Goal: Information Seeking & Learning: Understand process/instructions

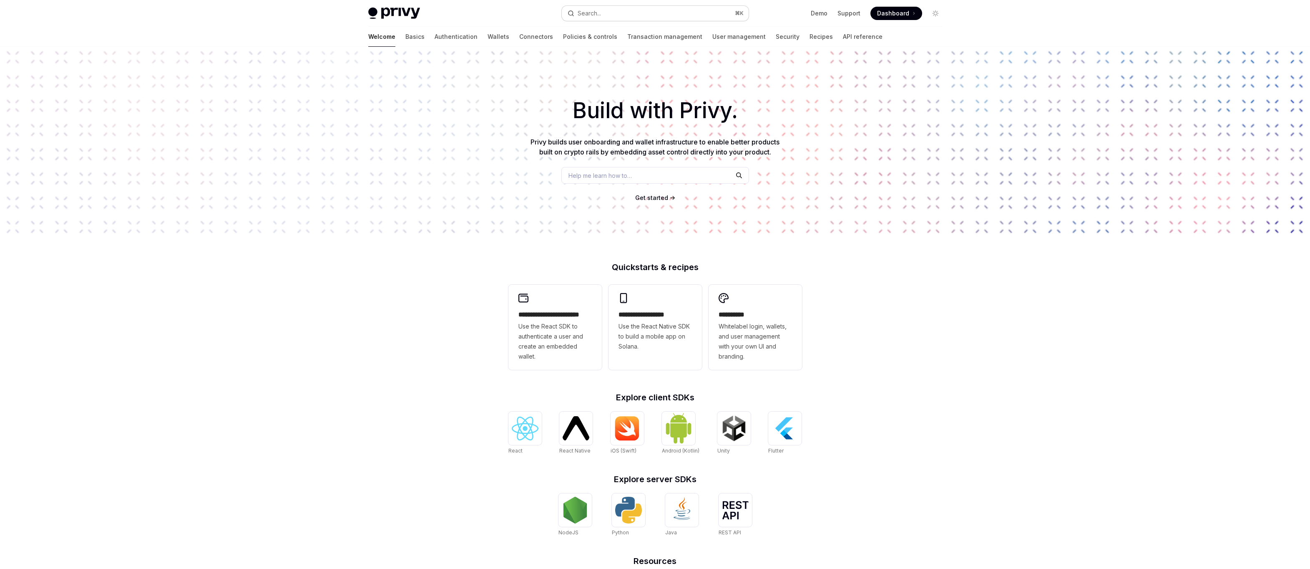
click at [605, 18] on button "Search... ⌘ K" at bounding box center [655, 13] width 187 height 15
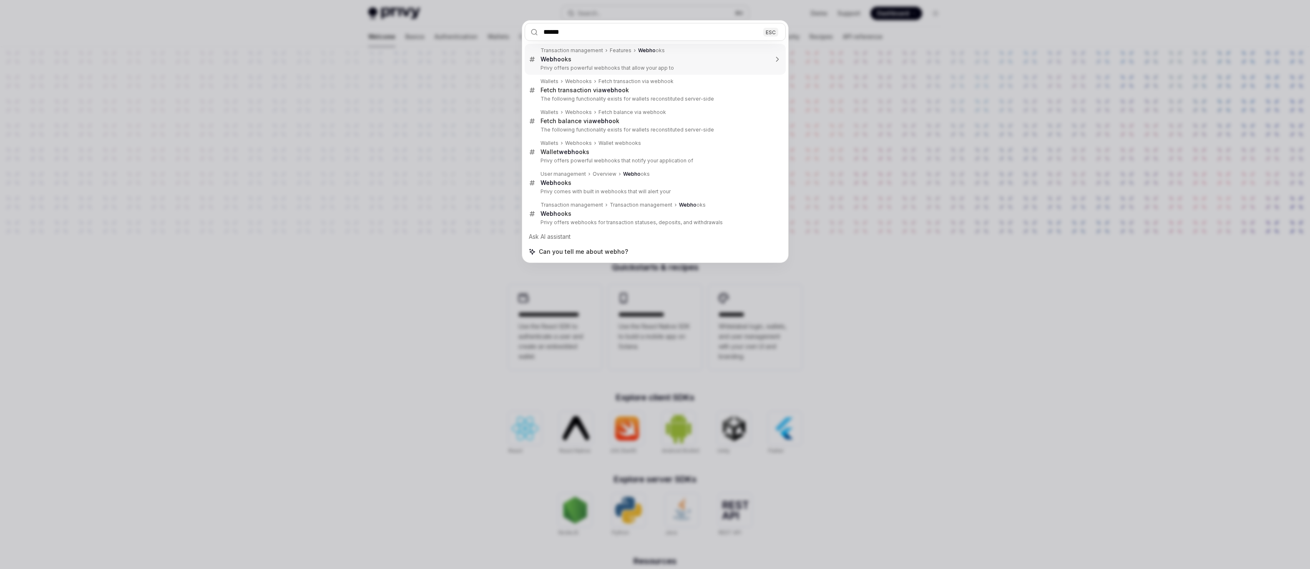
type input "*******"
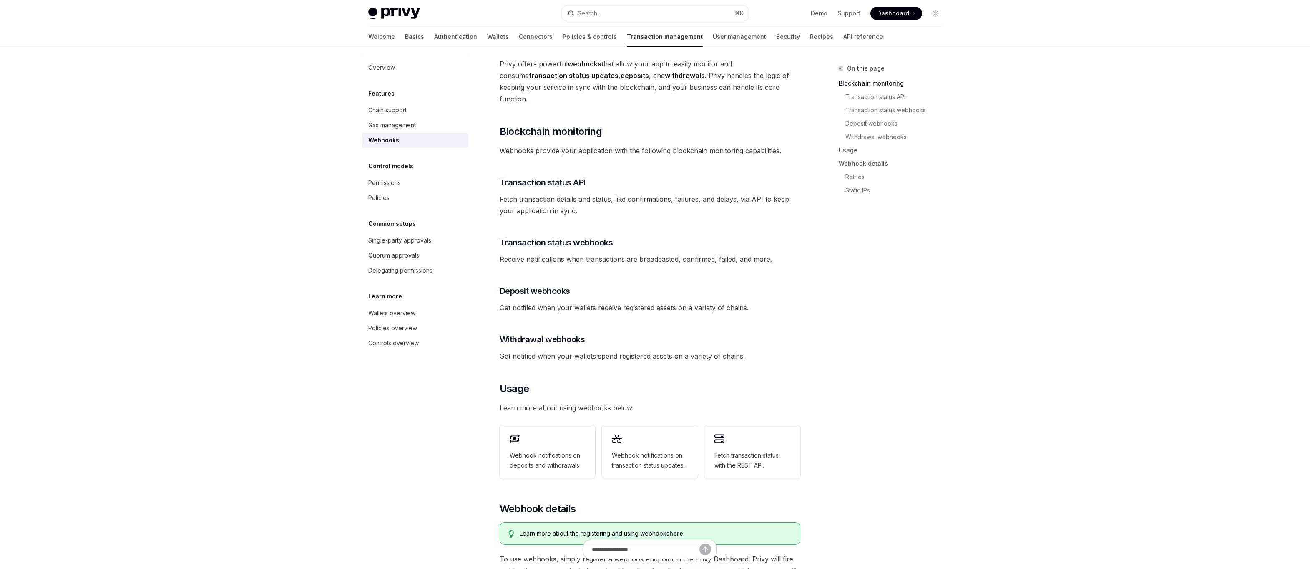
scroll to position [50, 0]
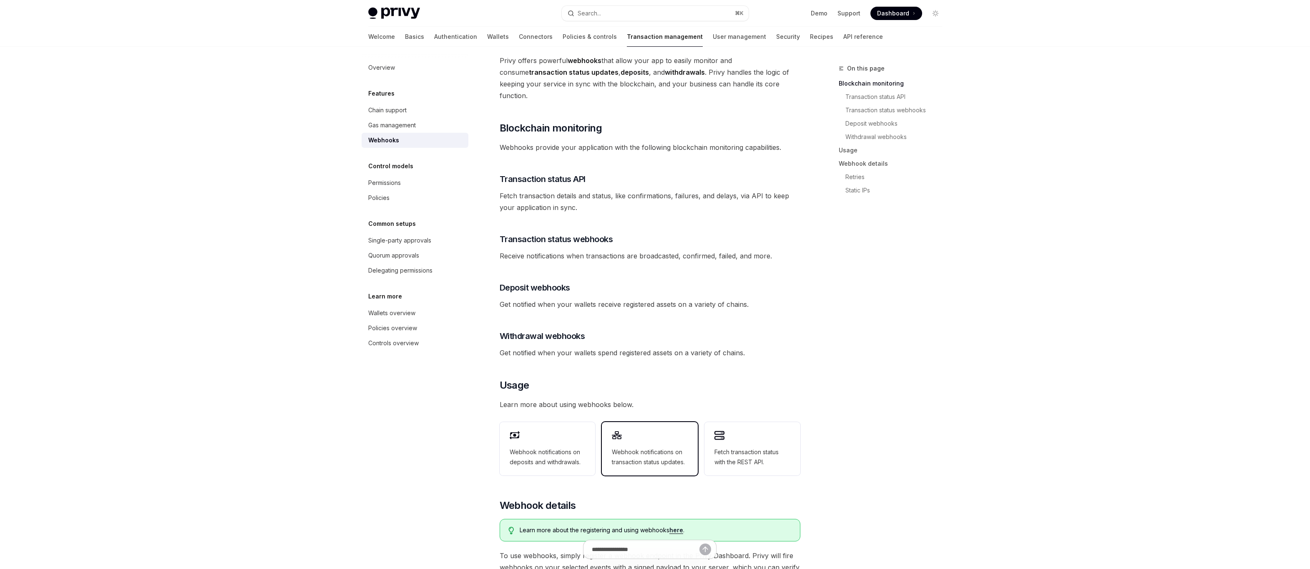
click at [636, 429] on div "Webhook notifications on transaction status updates." at bounding box center [650, 448] width 96 height 53
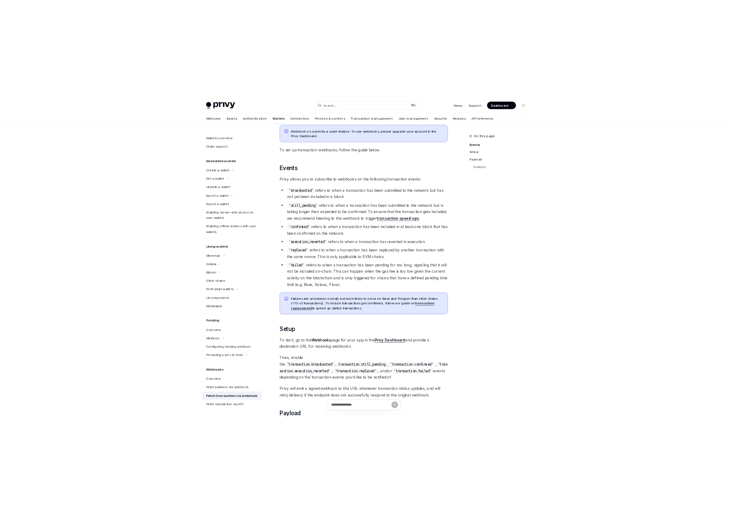
scroll to position [184, 0]
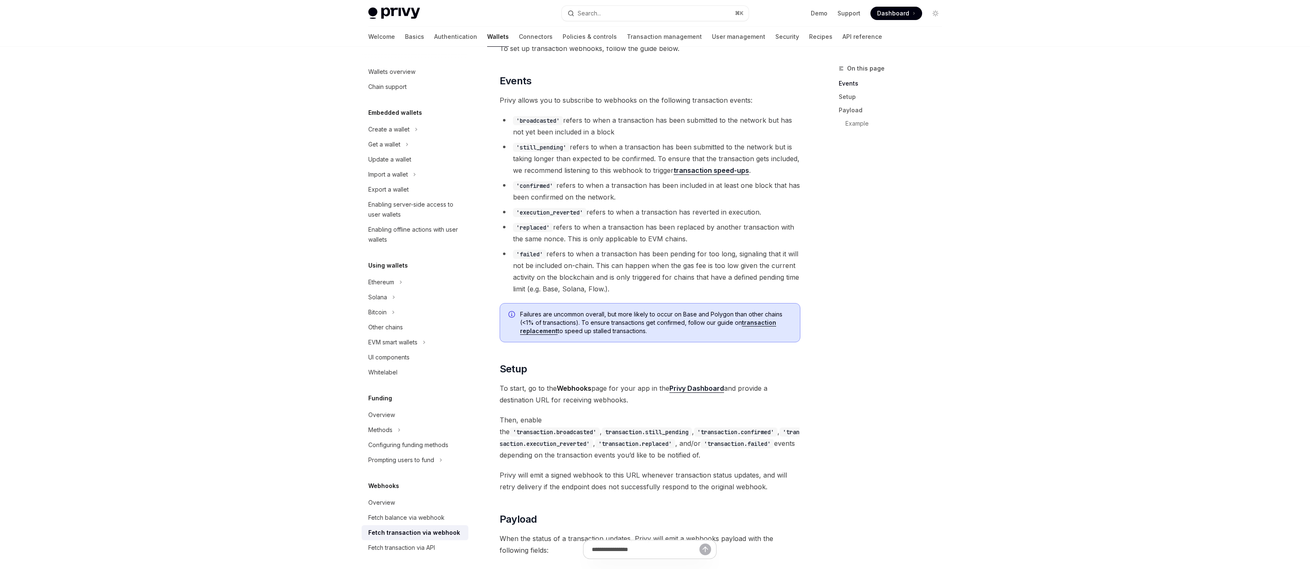
type textarea "*"
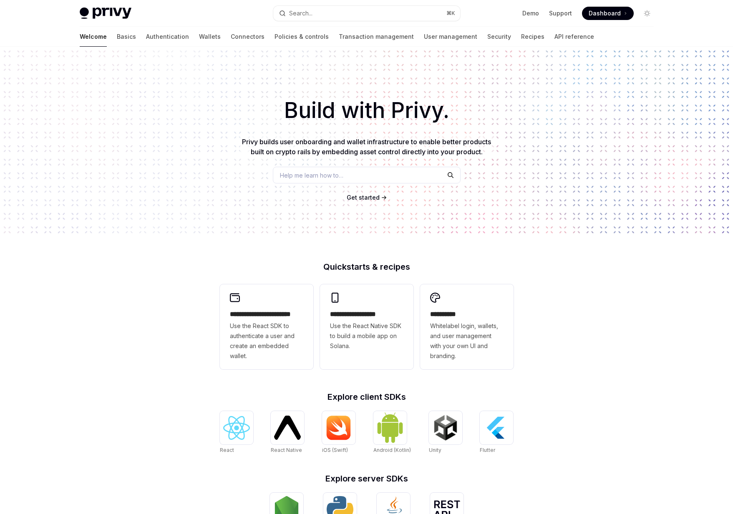
click at [491, 40] on div "Welcome Basics Authentication Wallets Connectors Policies & controls Transactio…" at bounding box center [337, 37] width 514 height 20
click at [521, 40] on link "Recipes" at bounding box center [532, 37] width 23 height 20
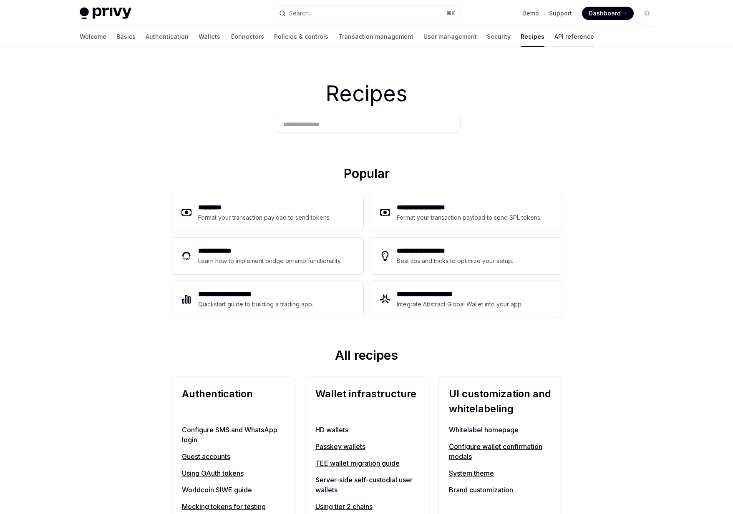
click at [554, 34] on link "API reference" at bounding box center [574, 37] width 40 height 20
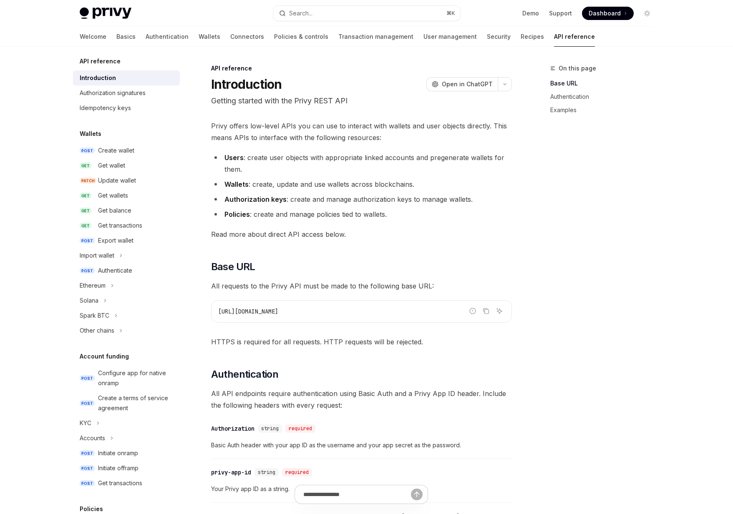
scroll to position [175, 0]
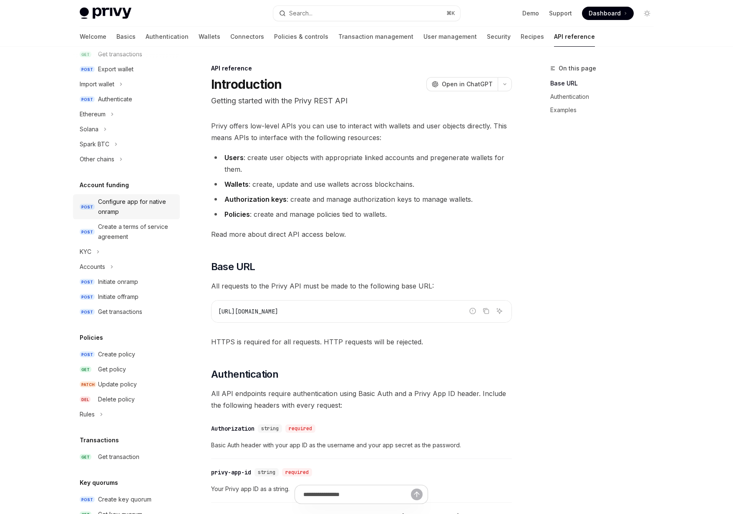
click at [135, 210] on div "Configure app for native onramp" at bounding box center [136, 207] width 77 height 20
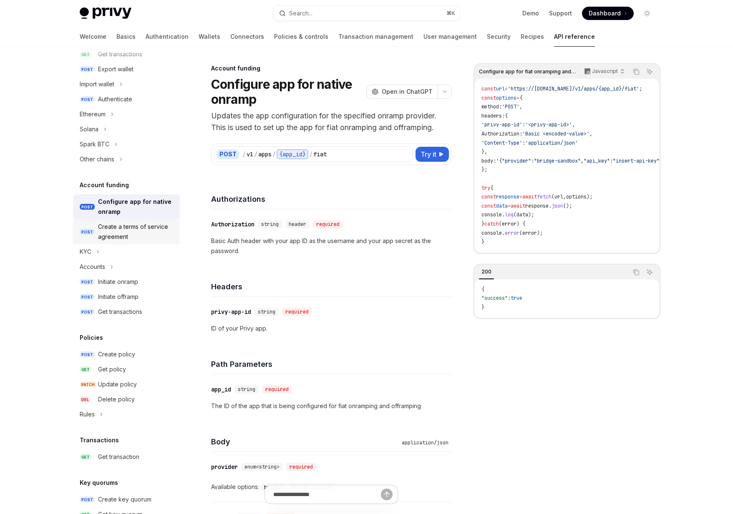
click at [126, 229] on div "Create a terms of service agreement" at bounding box center [136, 232] width 77 height 20
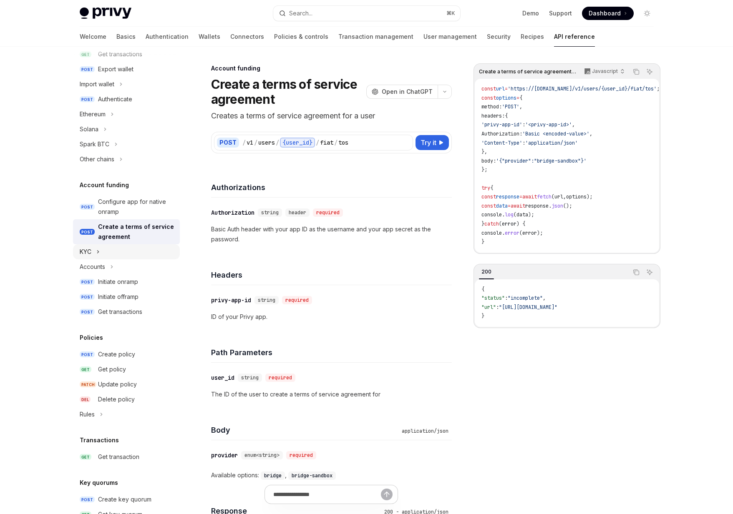
click at [105, 250] on button "KYC" at bounding box center [126, 251] width 107 height 15
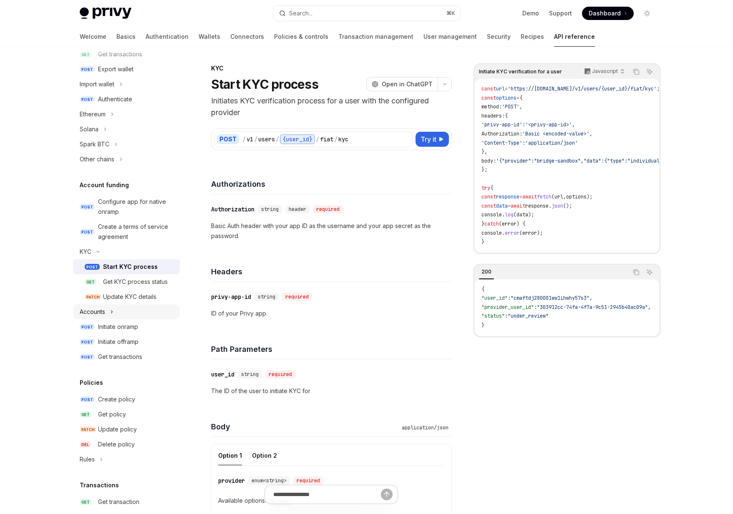
click at [94, 307] on div "Accounts" at bounding box center [92, 312] width 25 height 10
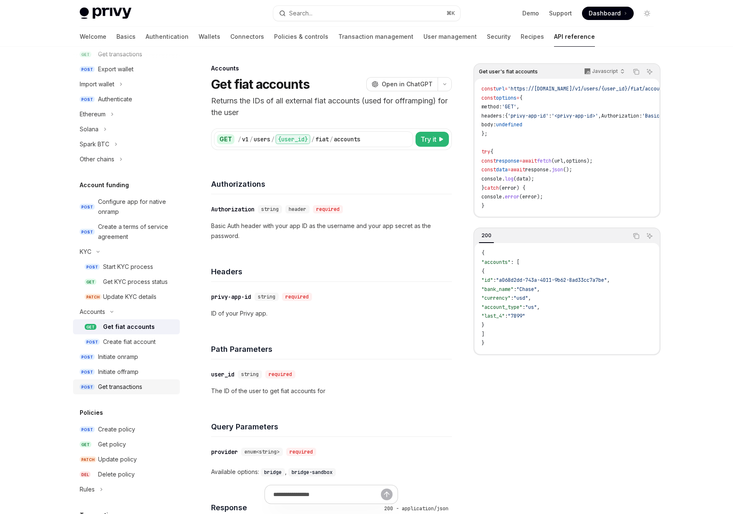
scroll to position [221, 0]
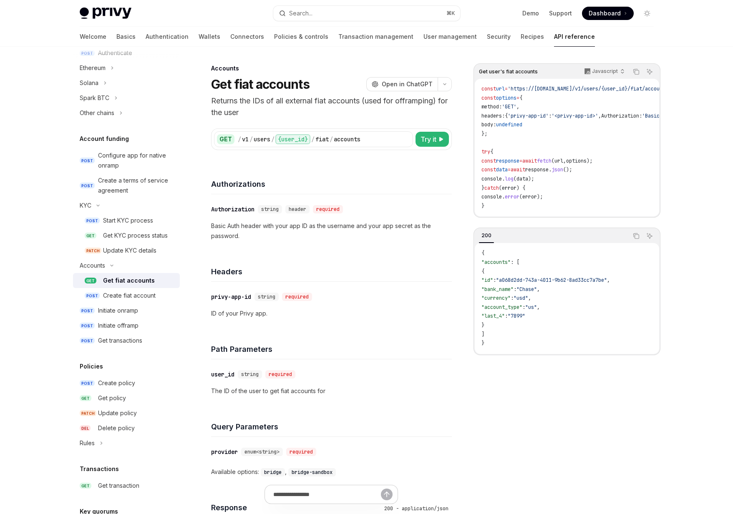
type textarea "*"
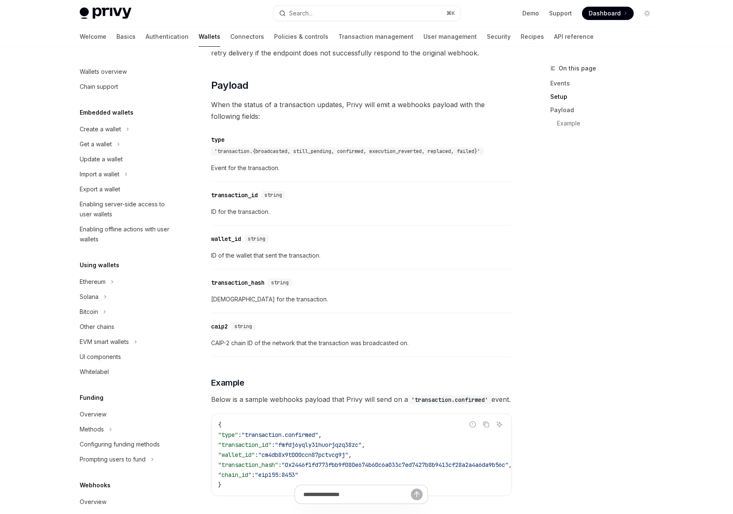
scroll to position [750, 0]
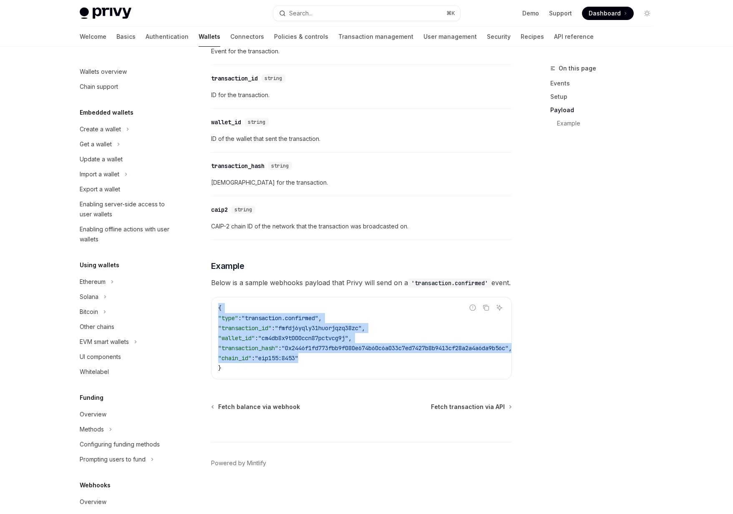
drag, startPoint x: 357, startPoint y: 357, endPoint x: 214, endPoint y: 303, distance: 152.4
click at [214, 303] on div "{ "type" : "transaction.confirmed" , "transaction_id" : "fmfdj6yqly31huorjqzq38…" at bounding box center [361, 338] width 300 height 82
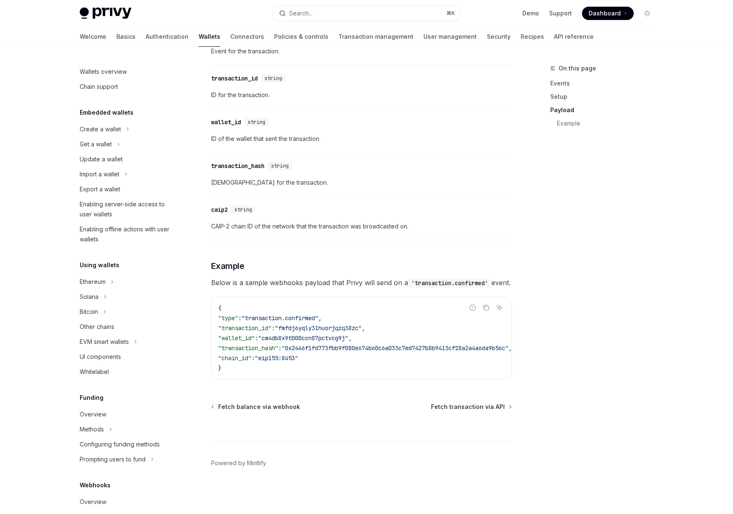
type textarea "*"
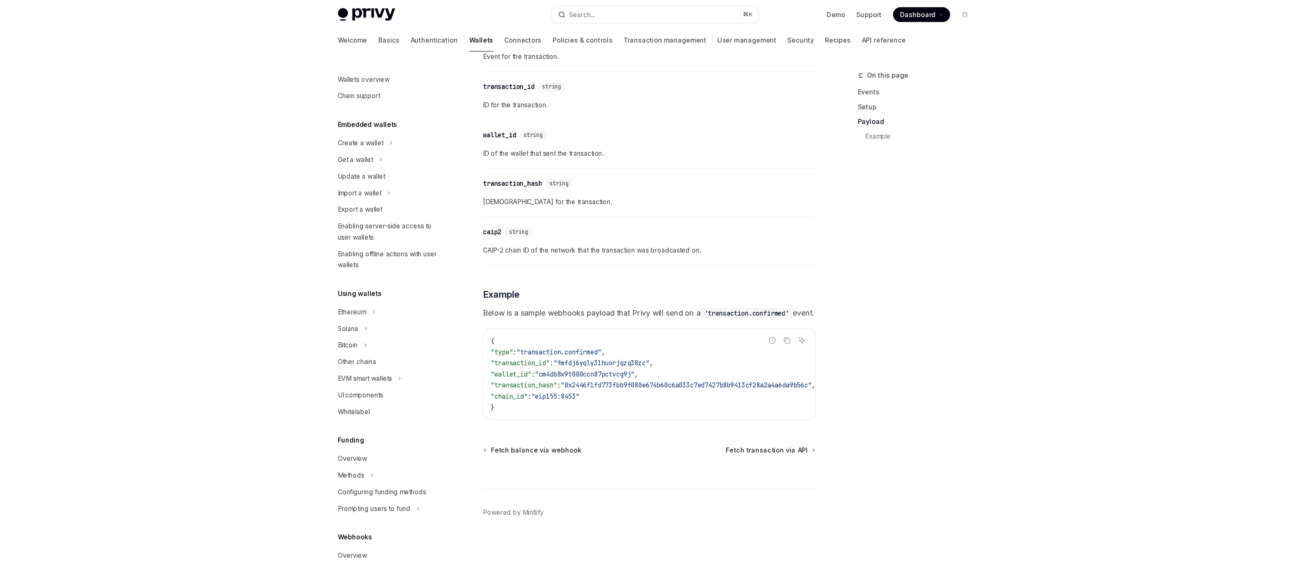
scroll to position [695, 0]
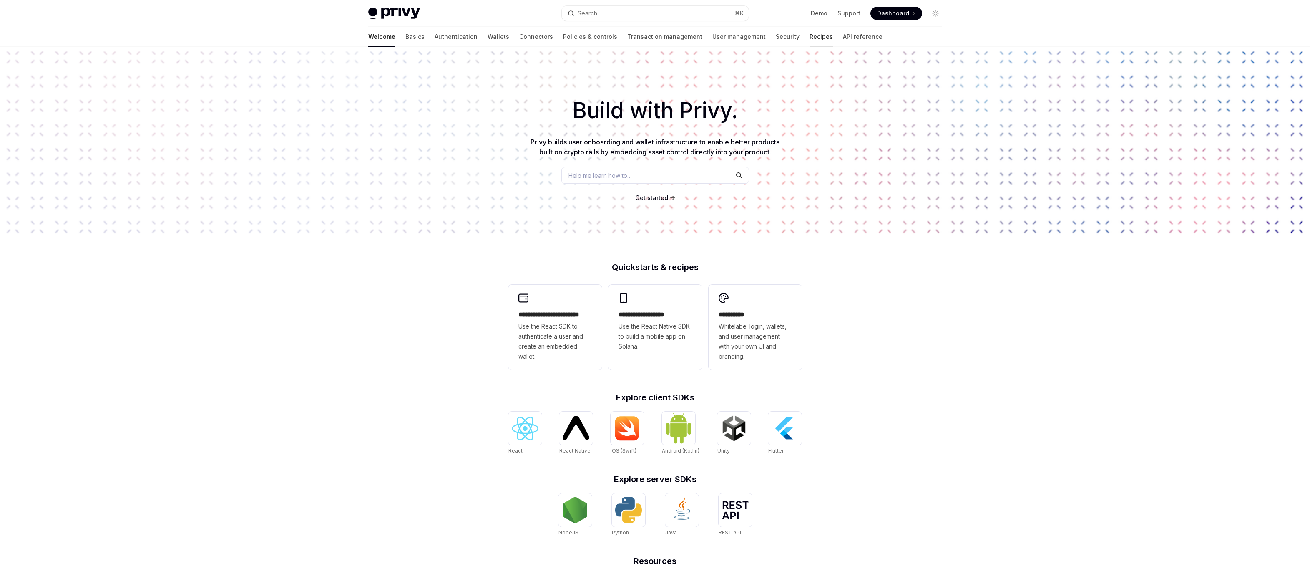
click at [810, 33] on link "Recipes" at bounding box center [821, 37] width 23 height 20
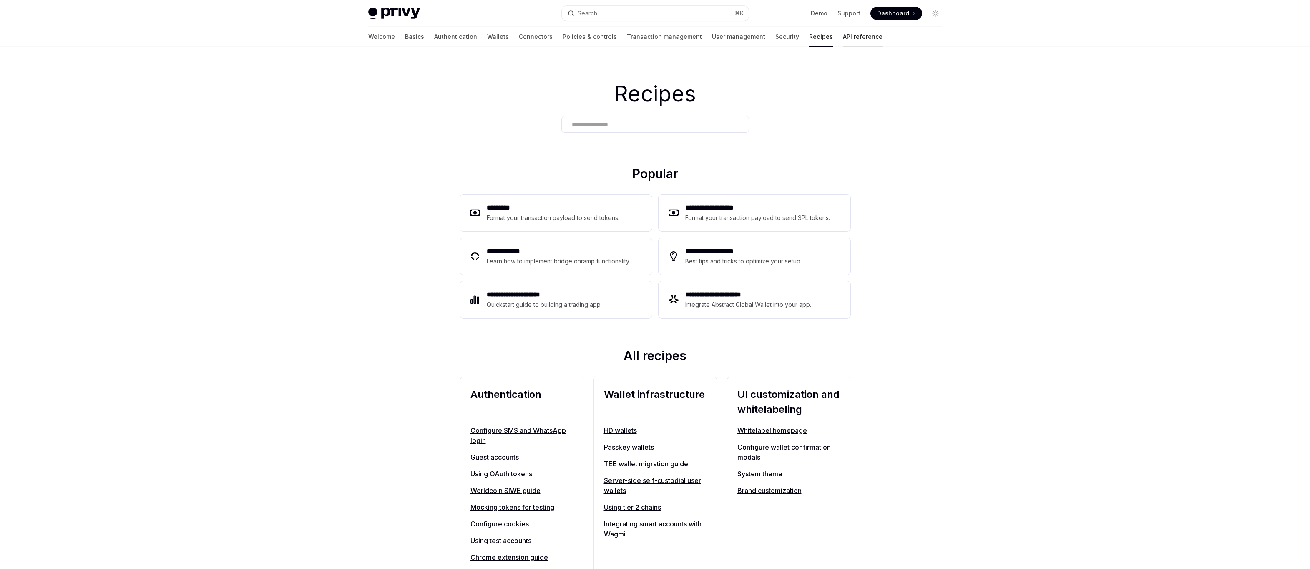
click at [843, 39] on link "API reference" at bounding box center [863, 37] width 40 height 20
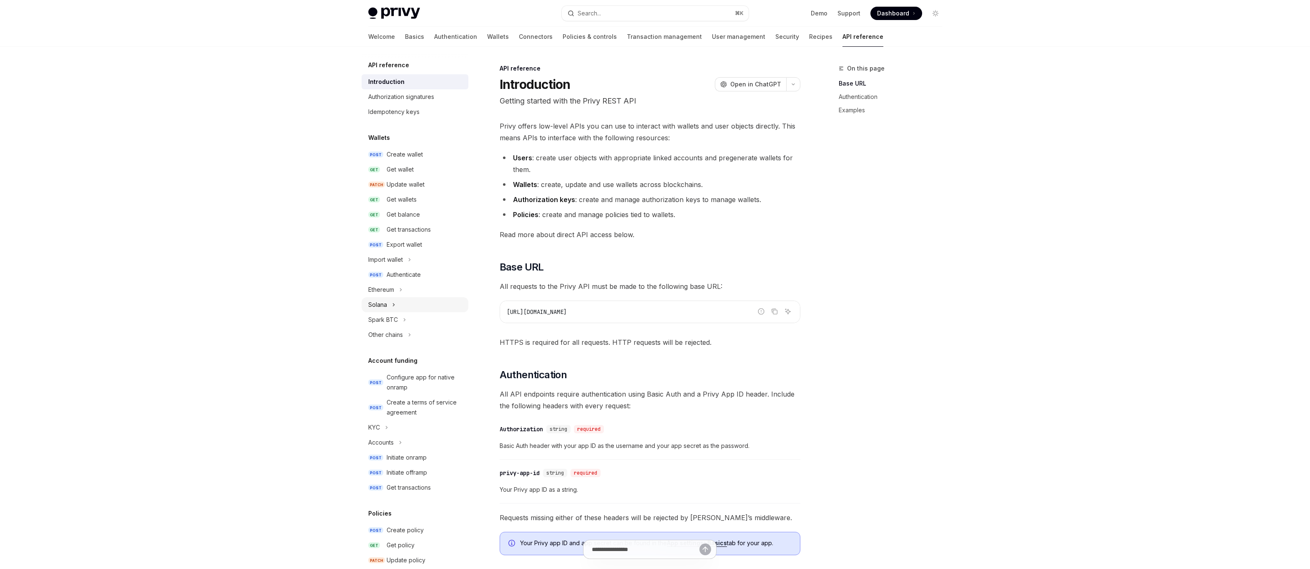
click at [398, 301] on button "Solana" at bounding box center [415, 304] width 107 height 15
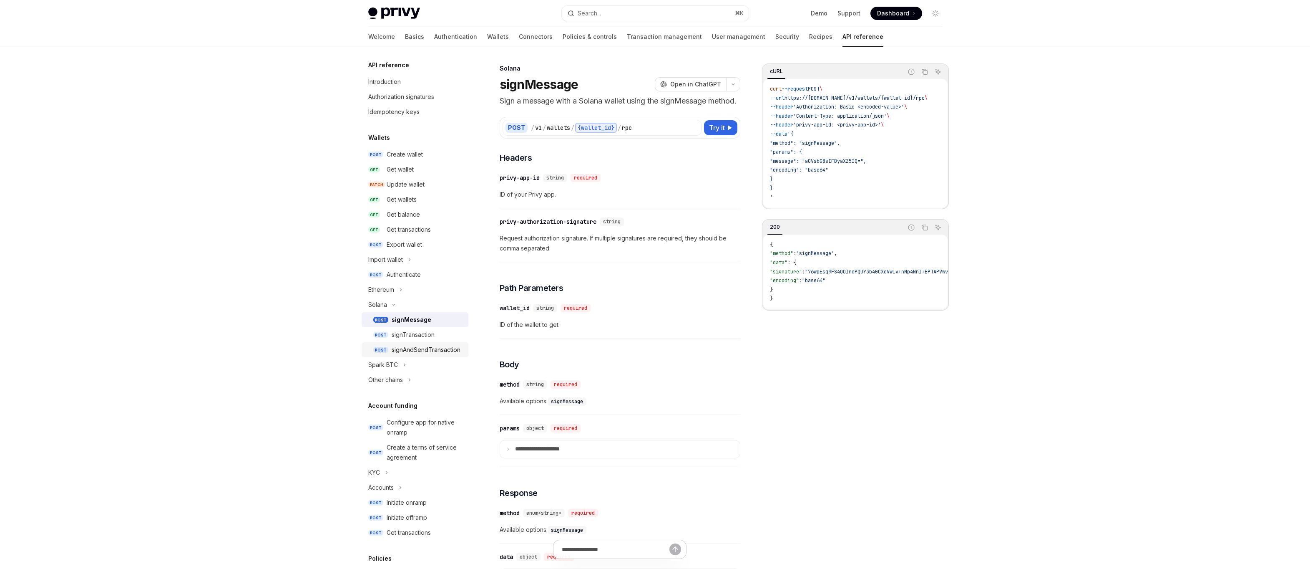
click at [413, 345] on div "signAndSendTransaction" at bounding box center [426, 350] width 69 height 10
type textarea "*"
